Goal: Information Seeking & Learning: Learn about a topic

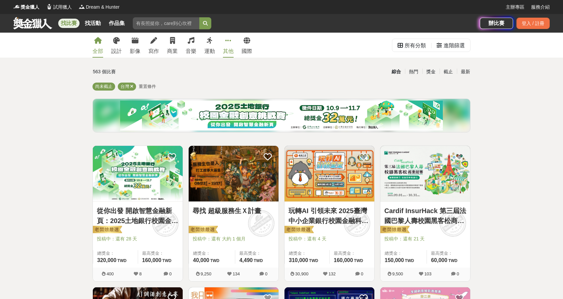
click at [223, 46] on link "其他" at bounding box center [228, 45] width 11 height 25
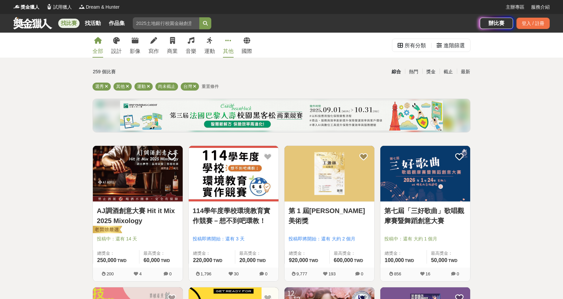
click at [100, 47] on div "全部" at bounding box center [97, 51] width 11 height 8
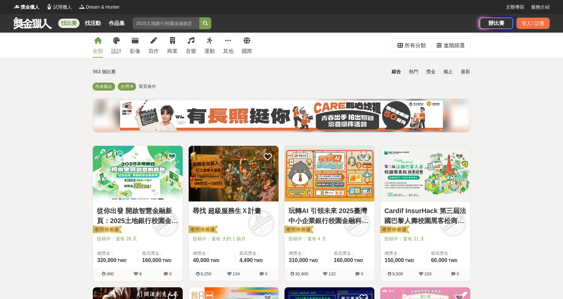
click at [150, 85] on span "重置條件" at bounding box center [147, 86] width 17 height 5
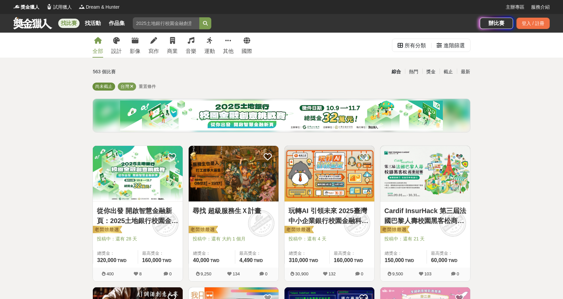
click at [105, 85] on span "尚未截止" at bounding box center [103, 86] width 17 height 5
click at [446, 47] on div "進階篩選" at bounding box center [453, 45] width 21 height 13
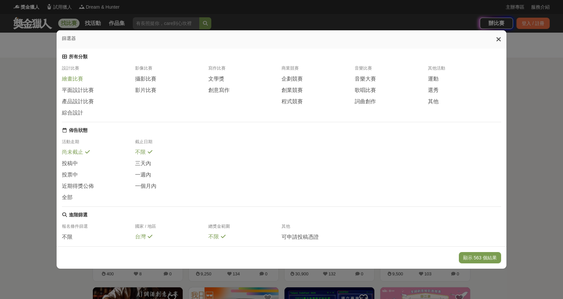
click at [63, 82] on span "繪畫比賽" at bounding box center [72, 78] width 21 height 7
click at [64, 90] on span "平面設計比賽" at bounding box center [78, 89] width 32 height 7
click at [149, 82] on span "攝影比賽" at bounding box center [145, 78] width 21 height 7
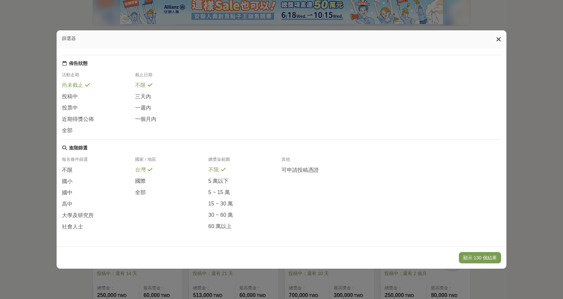
scroll to position [166, 0]
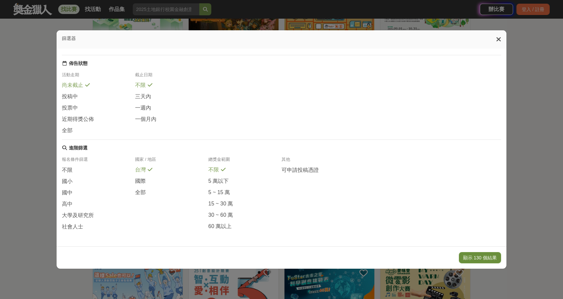
click at [468, 254] on button "顯示 130 個結果" at bounding box center [480, 257] width 42 height 11
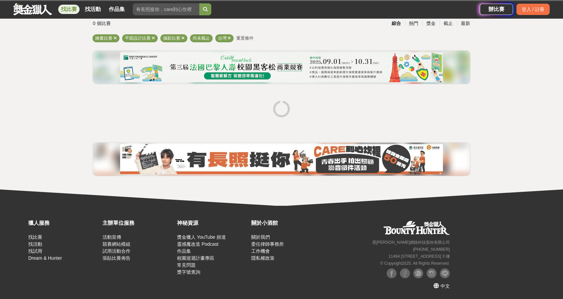
scroll to position [48, 0]
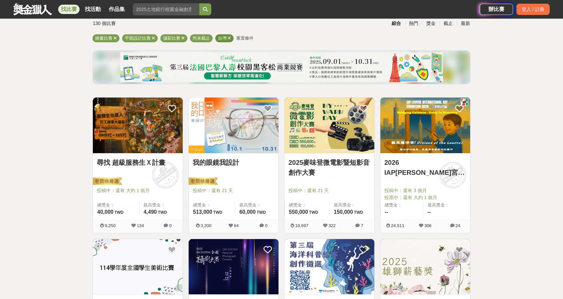
click at [228, 38] on icon at bounding box center [228, 38] width 3 height 4
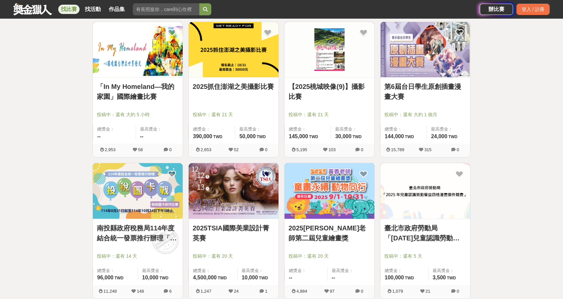
scroll to position [746, 0]
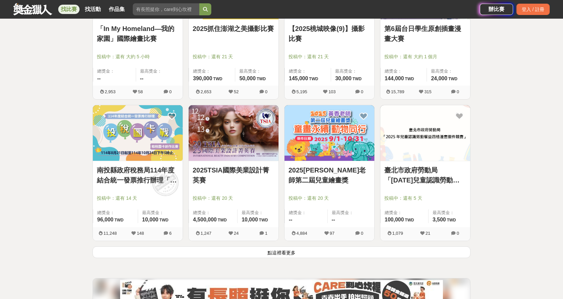
click at [231, 247] on button "點這裡看更多" at bounding box center [281, 252] width 378 height 12
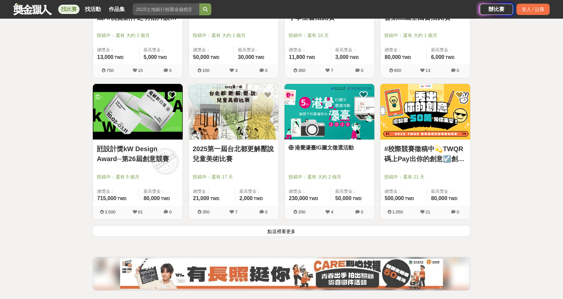
scroll to position [1644, 0]
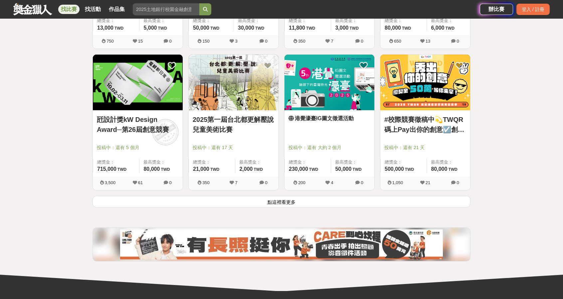
click at [317, 200] on button "點這裡看更多" at bounding box center [281, 202] width 378 height 12
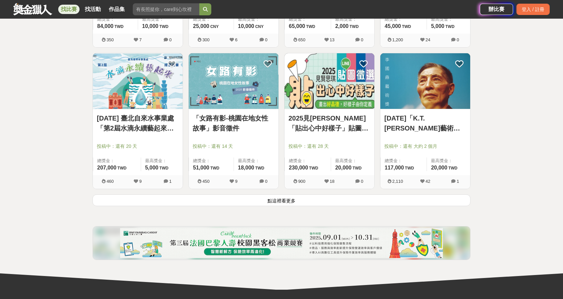
scroll to position [2573, 0]
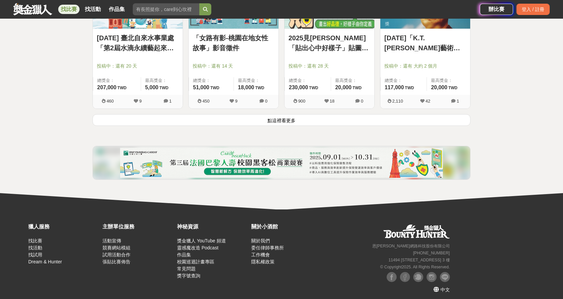
click at [304, 115] on button "點這裡看更多" at bounding box center [281, 120] width 378 height 12
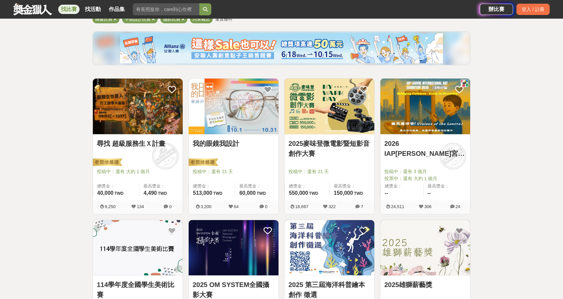
scroll to position [66, 0]
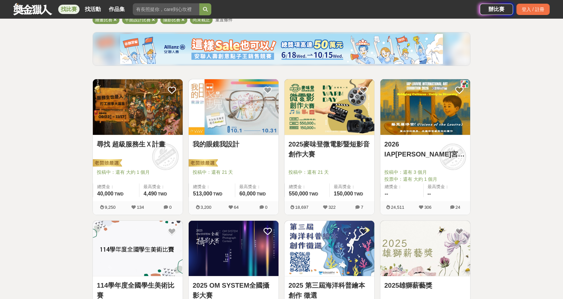
click at [253, 124] on img at bounding box center [234, 107] width 90 height 56
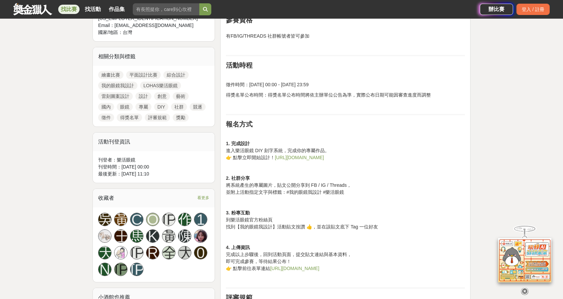
scroll to position [332, 0]
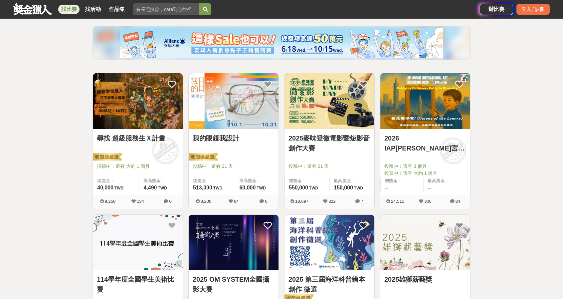
scroll to position [66, 0]
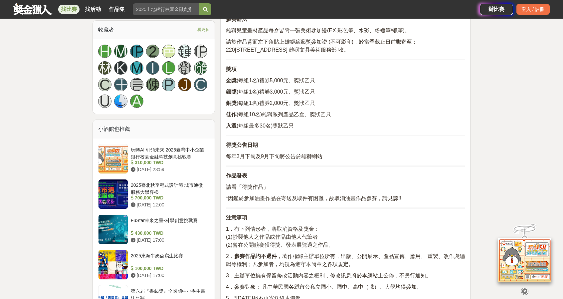
scroll to position [432, 0]
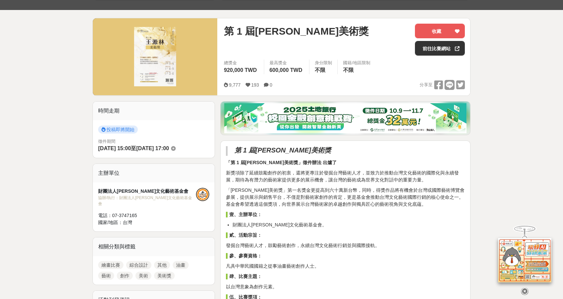
scroll to position [100, 0]
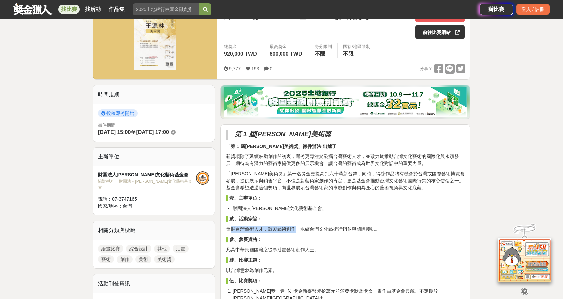
drag, startPoint x: 233, startPoint y: 228, endPoint x: 294, endPoint y: 228, distance: 60.5
click at [294, 228] on p "發掘台灣藝術人才，鼓勵藝術創作，永續台灣文化藝術行銷並與國際接軌。" at bounding box center [345, 228] width 239 height 7
drag, startPoint x: 329, startPoint y: 228, endPoint x: 335, endPoint y: 228, distance: 6.4
click at [329, 228] on p "發掘台灣藝術人才，鼓勵藝術創作，永續台灣文化藝術行銷並與國際接軌。" at bounding box center [345, 228] width 239 height 7
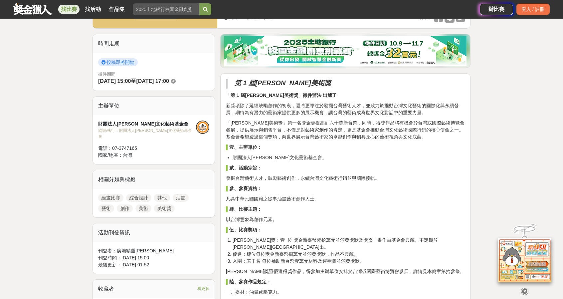
scroll to position [166, 0]
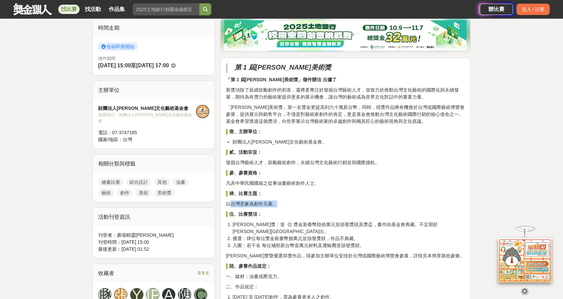
drag, startPoint x: 229, startPoint y: 201, endPoint x: 278, endPoint y: 203, distance: 48.6
click at [278, 203] on p "以台灣意象為創作元素。" at bounding box center [345, 203] width 239 height 7
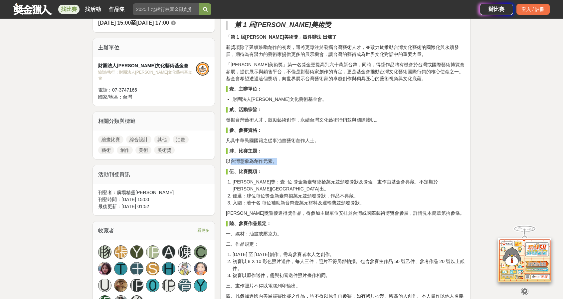
scroll to position [233, 0]
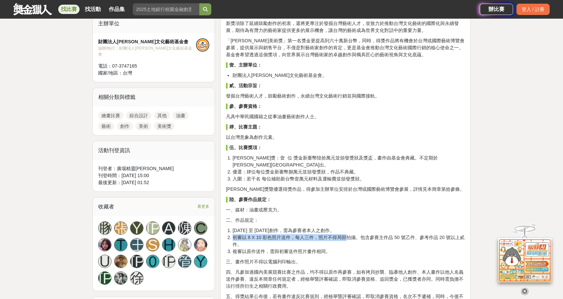
drag, startPoint x: 233, startPoint y: 230, endPoint x: 344, endPoint y: 227, distance: 110.4
click at [344, 234] on li "初審以 8 X 10 彩色照片送件，每人三件，照片不得局部拍攝。包含參賽主作品 50 號乙件、參考作品 20 號以上貳件。" at bounding box center [348, 241] width 232 height 14
click at [344, 235] on li "初審以 8 X 10 彩色照片送件，每人三件，照片不得局部拍攝。包含參賽主作品 50 號乙件、參考作品 20 號以上貳件。" at bounding box center [348, 241] width 232 height 14
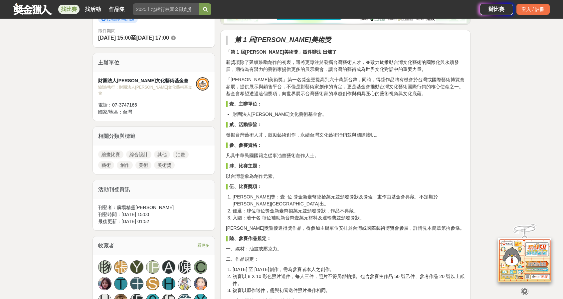
scroll to position [199, 0]
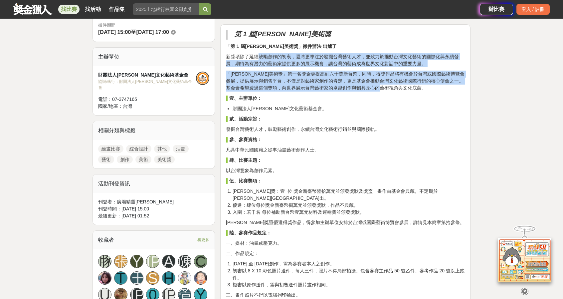
drag, startPoint x: 257, startPoint y: 56, endPoint x: 432, endPoint y: 89, distance: 178.0
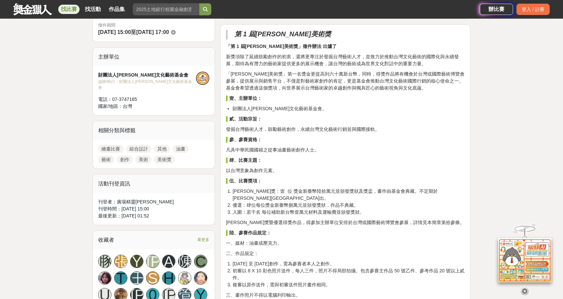
click at [432, 97] on p "▌ 壹、主辦單位：" at bounding box center [345, 98] width 239 height 7
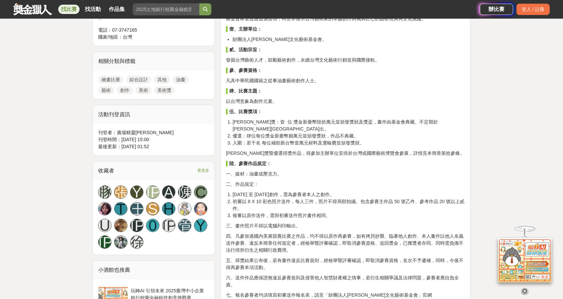
scroll to position [332, 0]
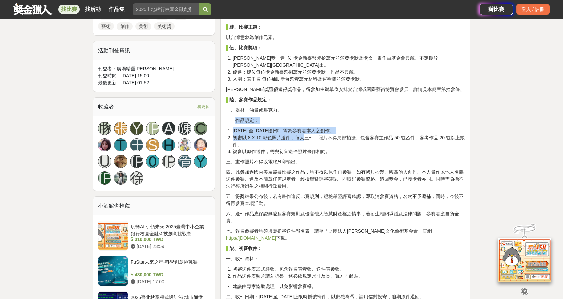
drag, startPoint x: 236, startPoint y: 111, endPoint x: 303, endPoint y: 132, distance: 69.7
click at [310, 134] on li "初審以 8 X 10 彩色照片送件，每人三件，照片不得局部拍攝。包含參賽主作品 50 號乙件、參考作品 20 號以上貳件。" at bounding box center [348, 141] width 232 height 14
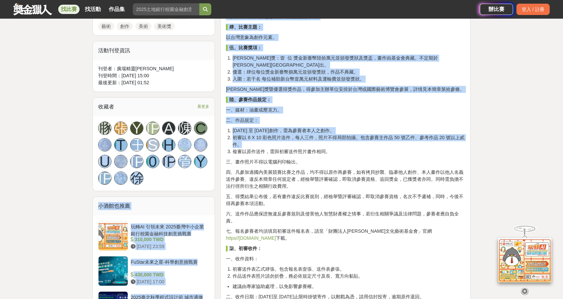
drag, startPoint x: 362, startPoint y: 134, endPoint x: 230, endPoint y: 112, distance: 134.5
click at [360, 96] on p "▌ 陸、參賽作品規定：" at bounding box center [345, 99] width 239 height 7
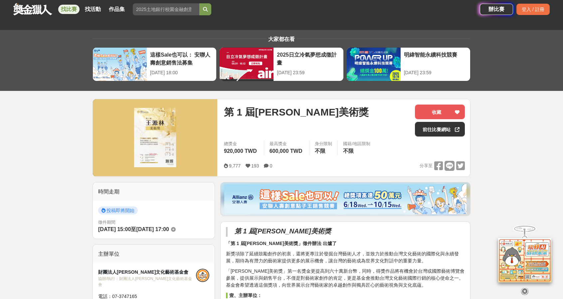
scroll to position [0, 0]
